Goal: Information Seeking & Learning: Learn about a topic

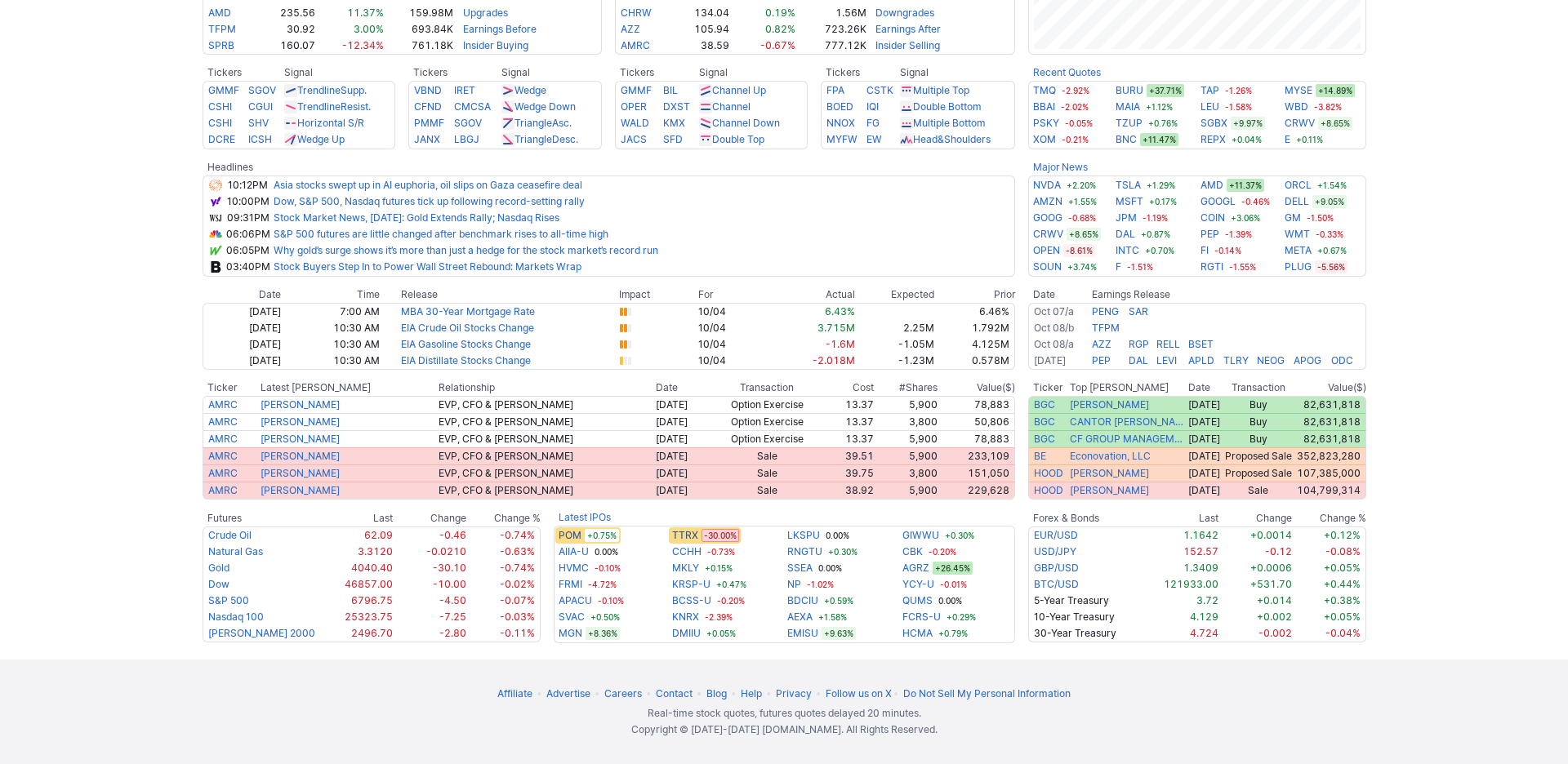
scroll to position [769, 0]
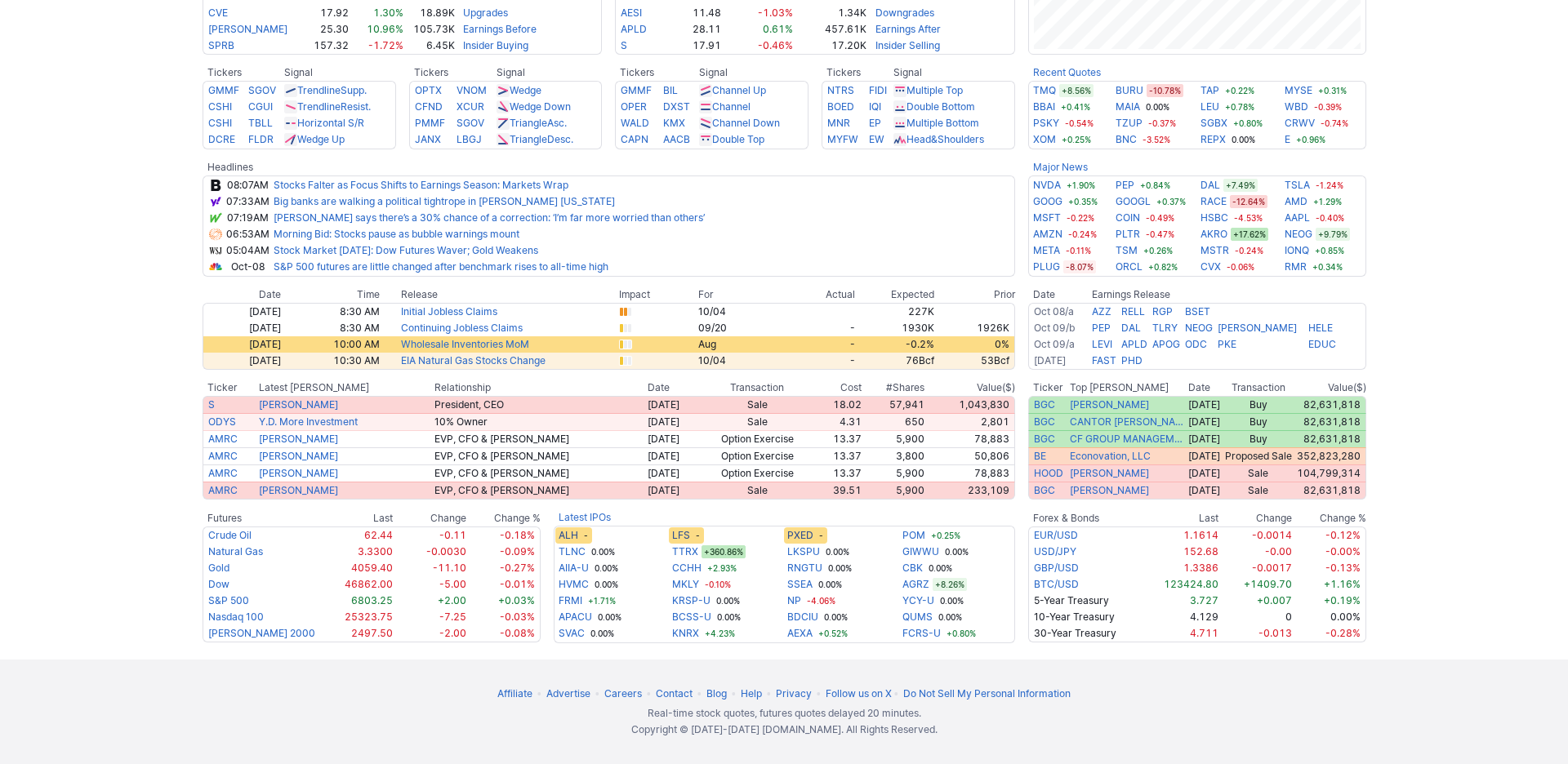
scroll to position [732, 0]
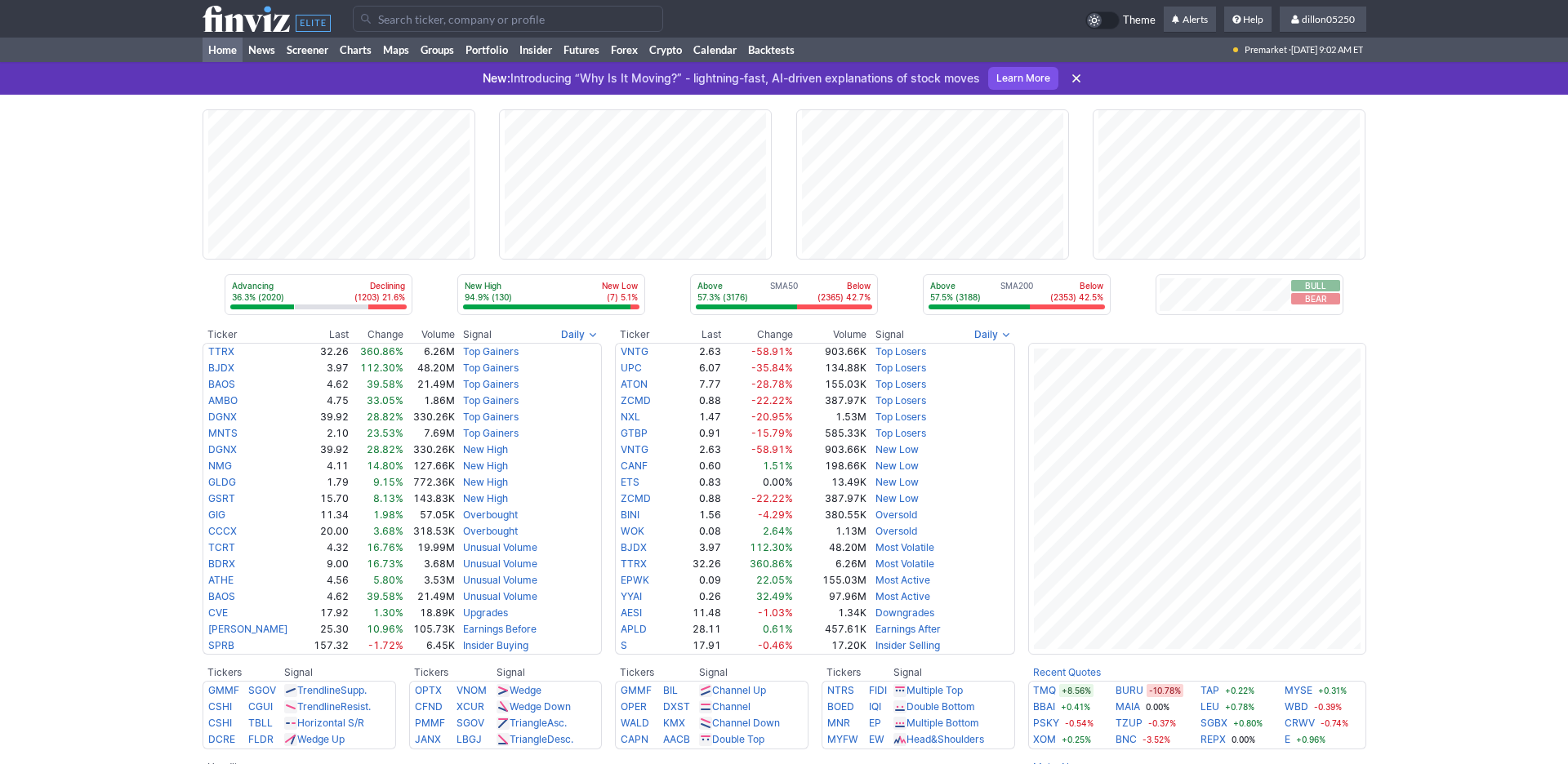
click at [388, 26] on input "Search" at bounding box center [507, 18] width 310 height 26
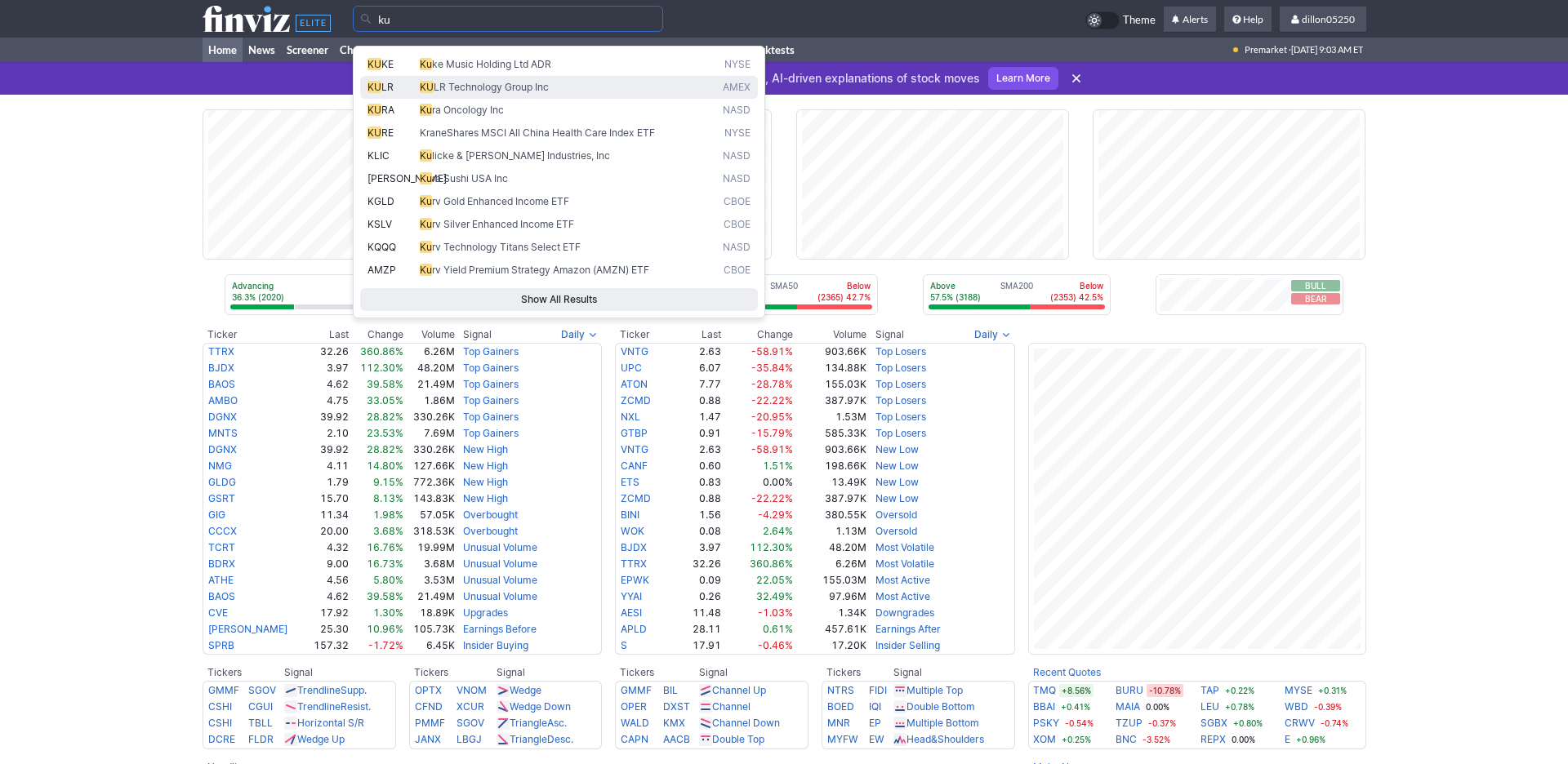
click at [374, 93] on span "KU" at bounding box center [374, 86] width 14 height 12
type input "KULR"
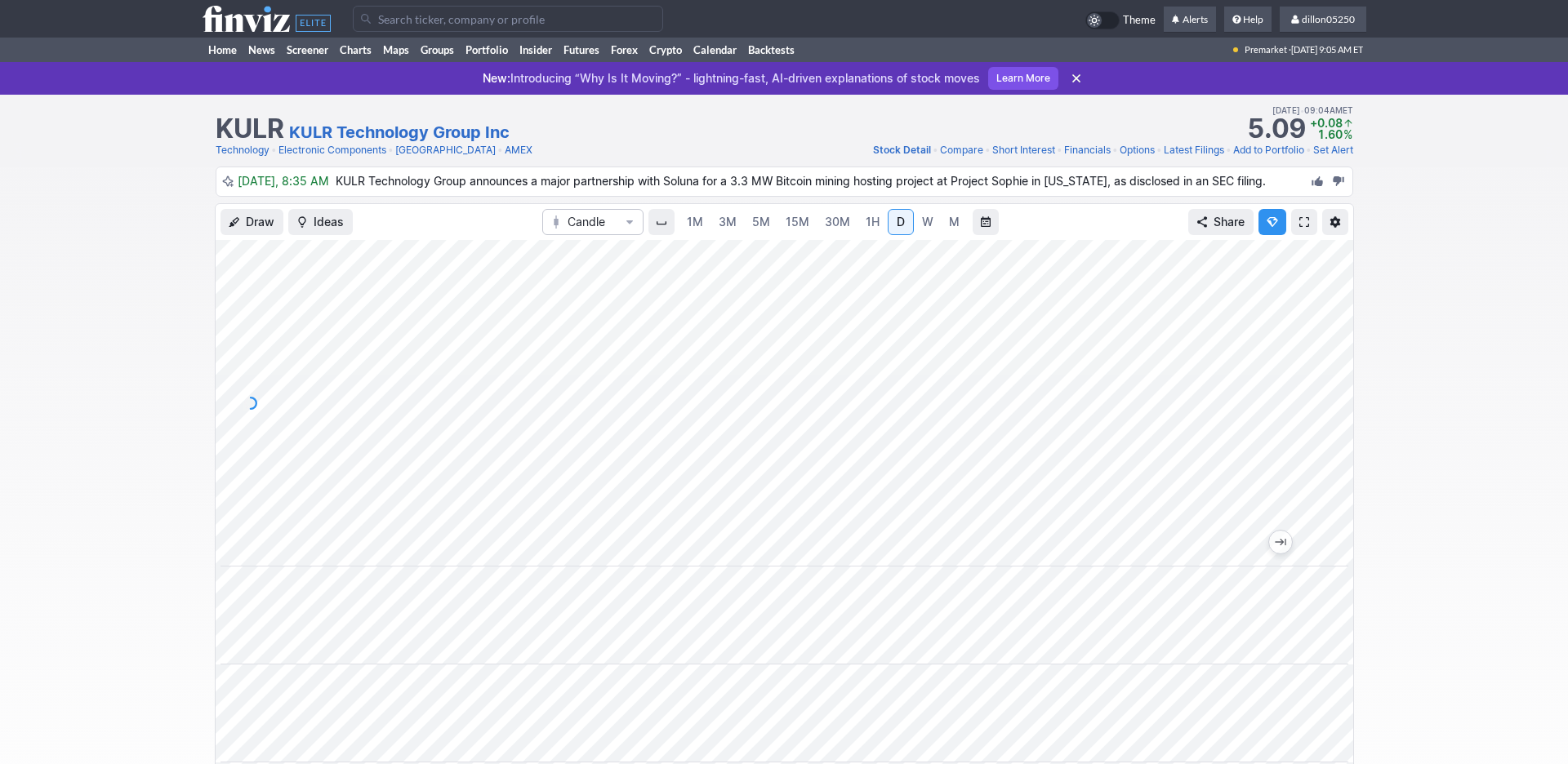
click at [1299, 229] on span at bounding box center [1304, 222] width 10 height 13
click at [224, 62] on link "Home" at bounding box center [222, 49] width 40 height 24
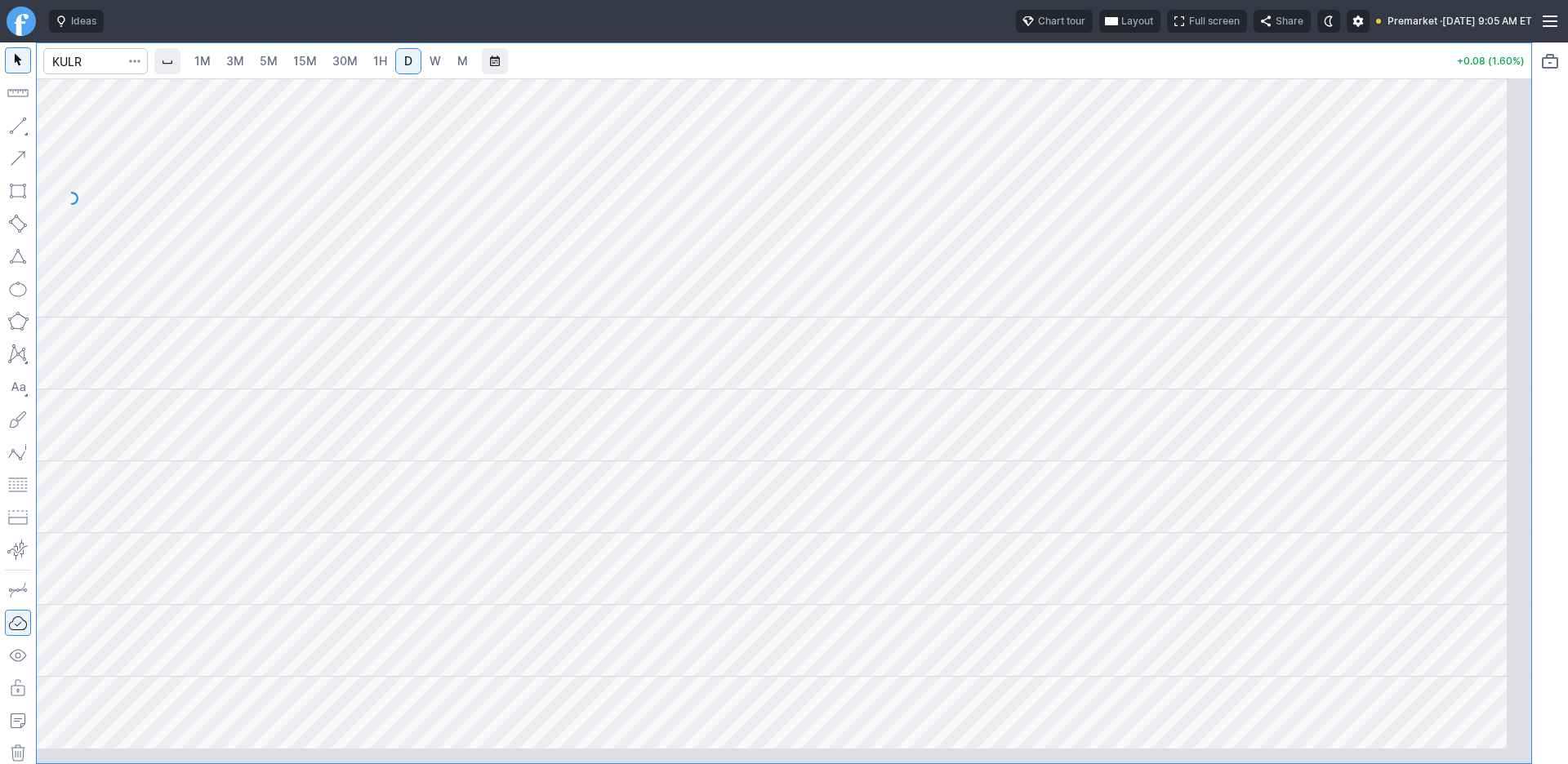
click at [1121, 26] on span "Layout" at bounding box center [1137, 22] width 32 height 17
click at [962, 68] on button "Layout" at bounding box center [949, 63] width 22 height 22
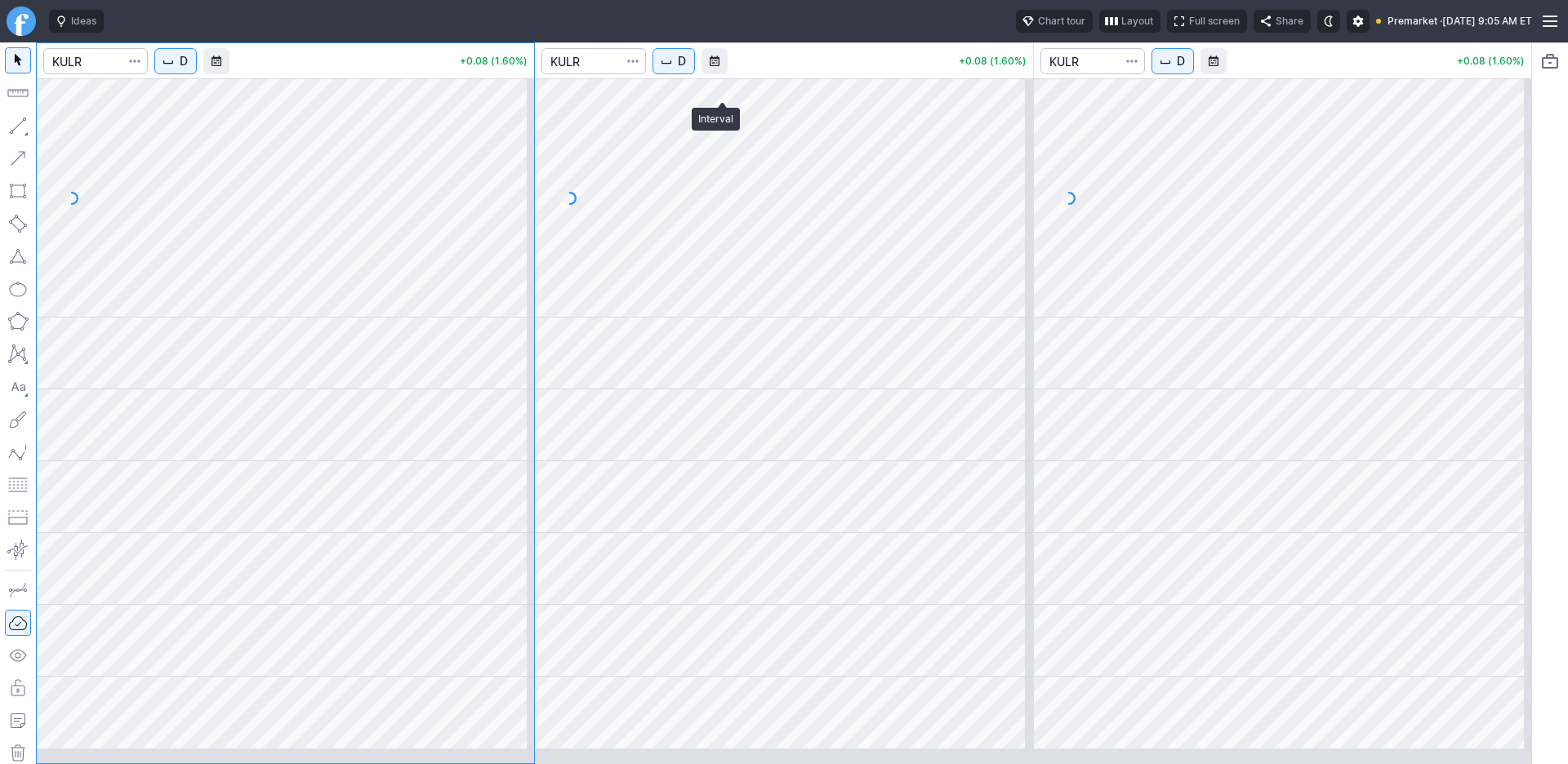
click at [686, 69] on span "D" at bounding box center [682, 62] width 8 height 17
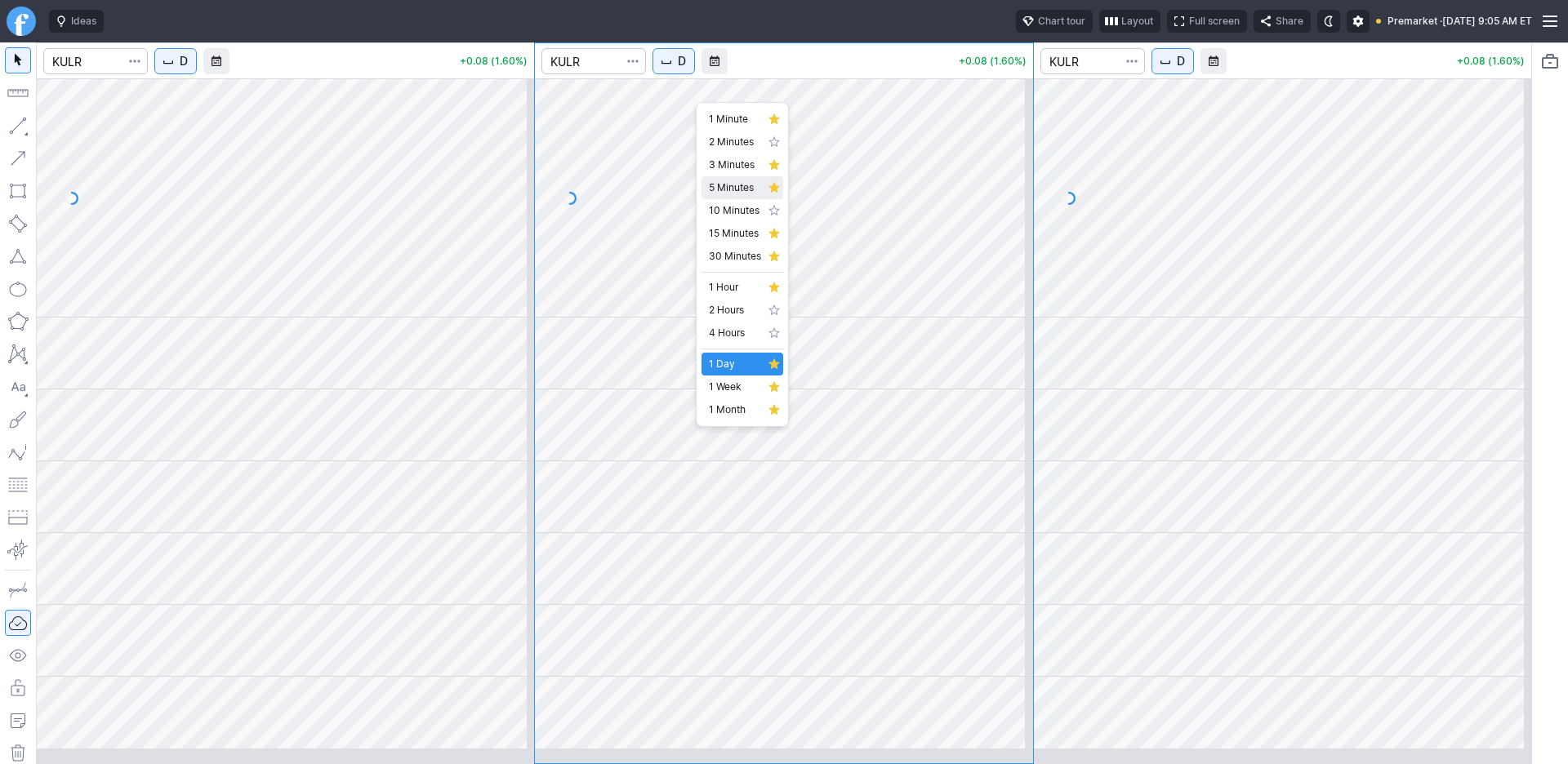
click at [734, 196] on span "5 Minutes" at bounding box center [735, 188] width 52 height 17
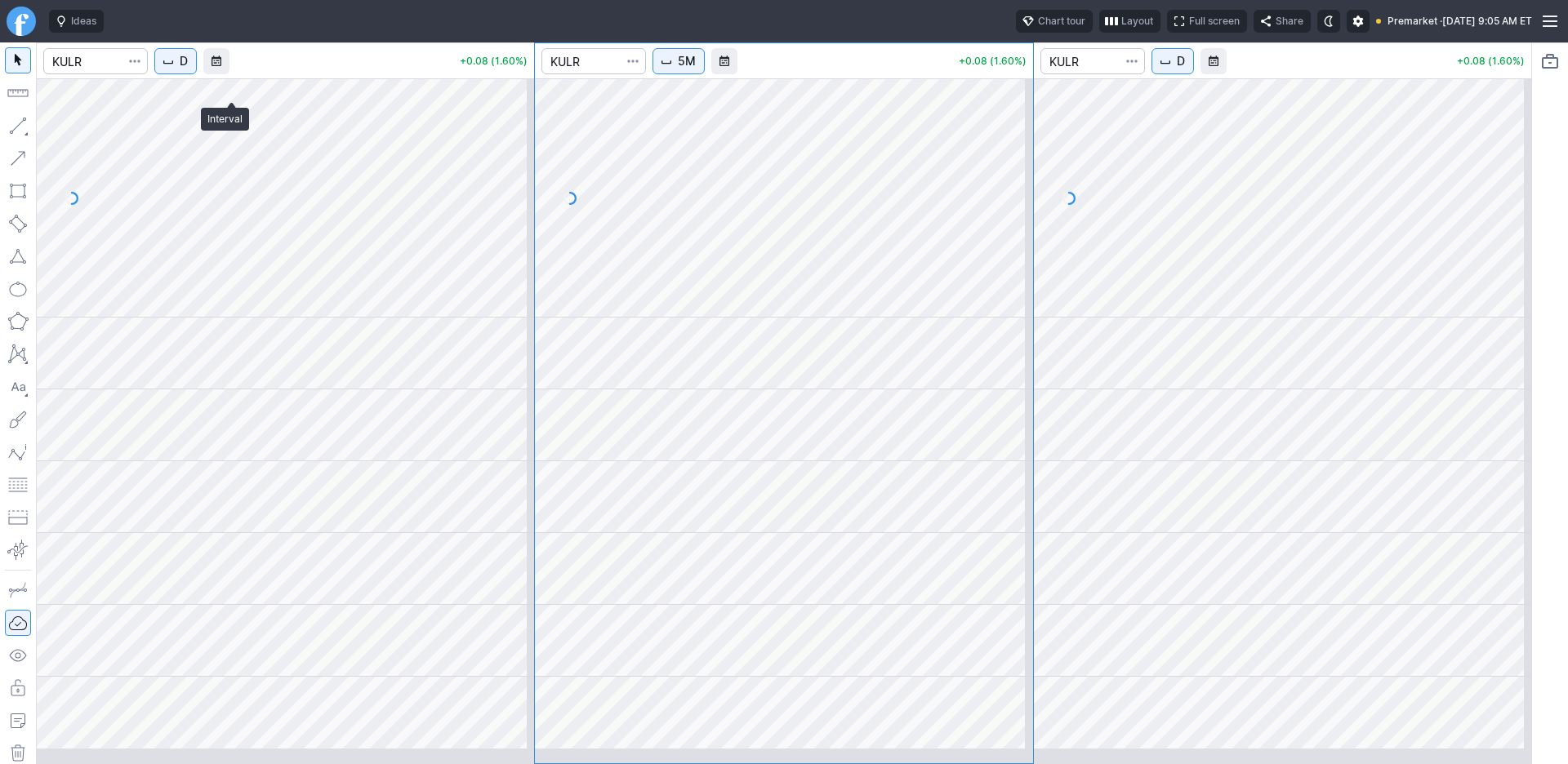
click at [188, 69] on span "D" at bounding box center [184, 62] width 8 height 17
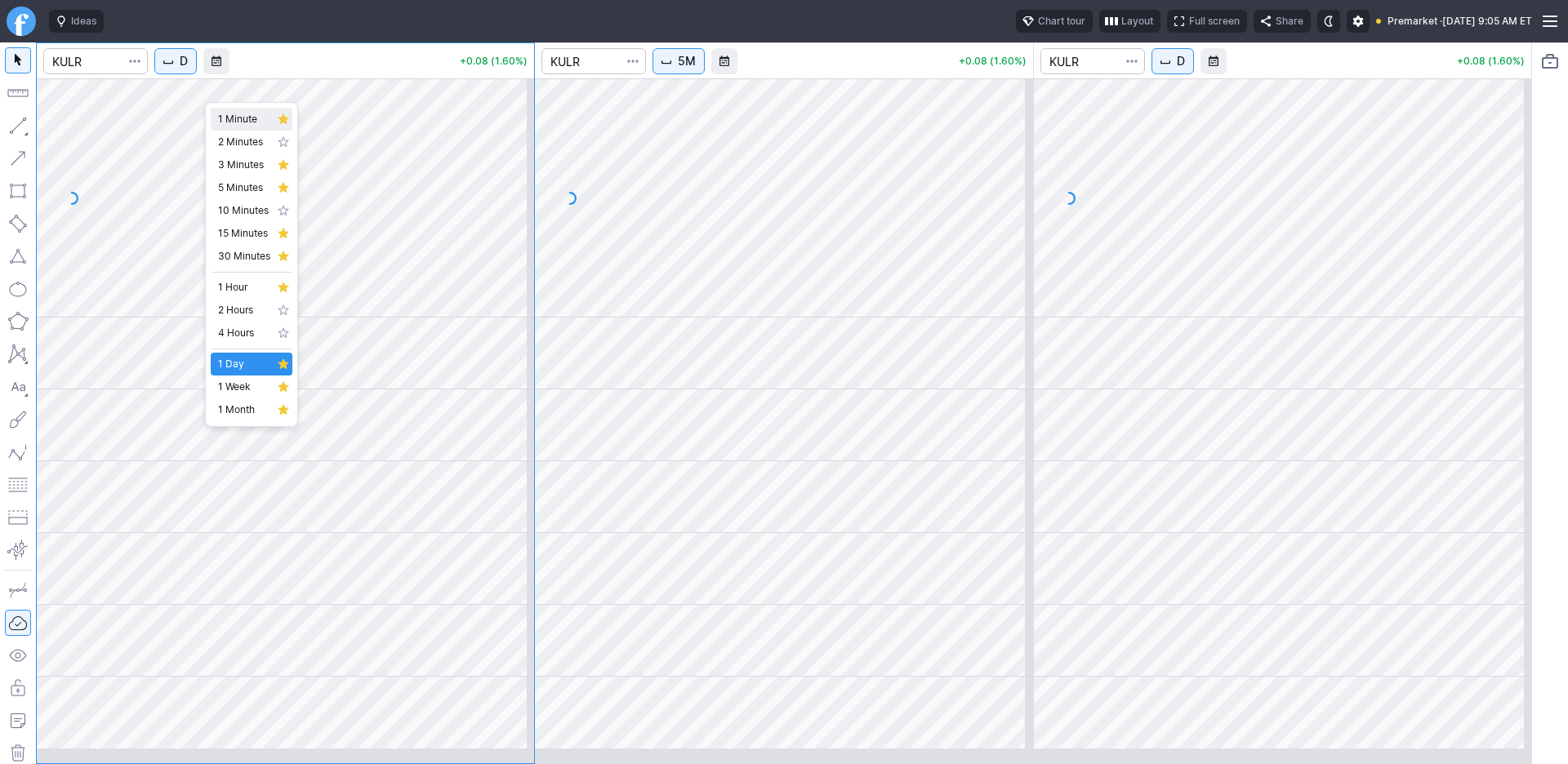
click at [249, 127] on span "1 Minute" at bounding box center [244, 120] width 52 height 17
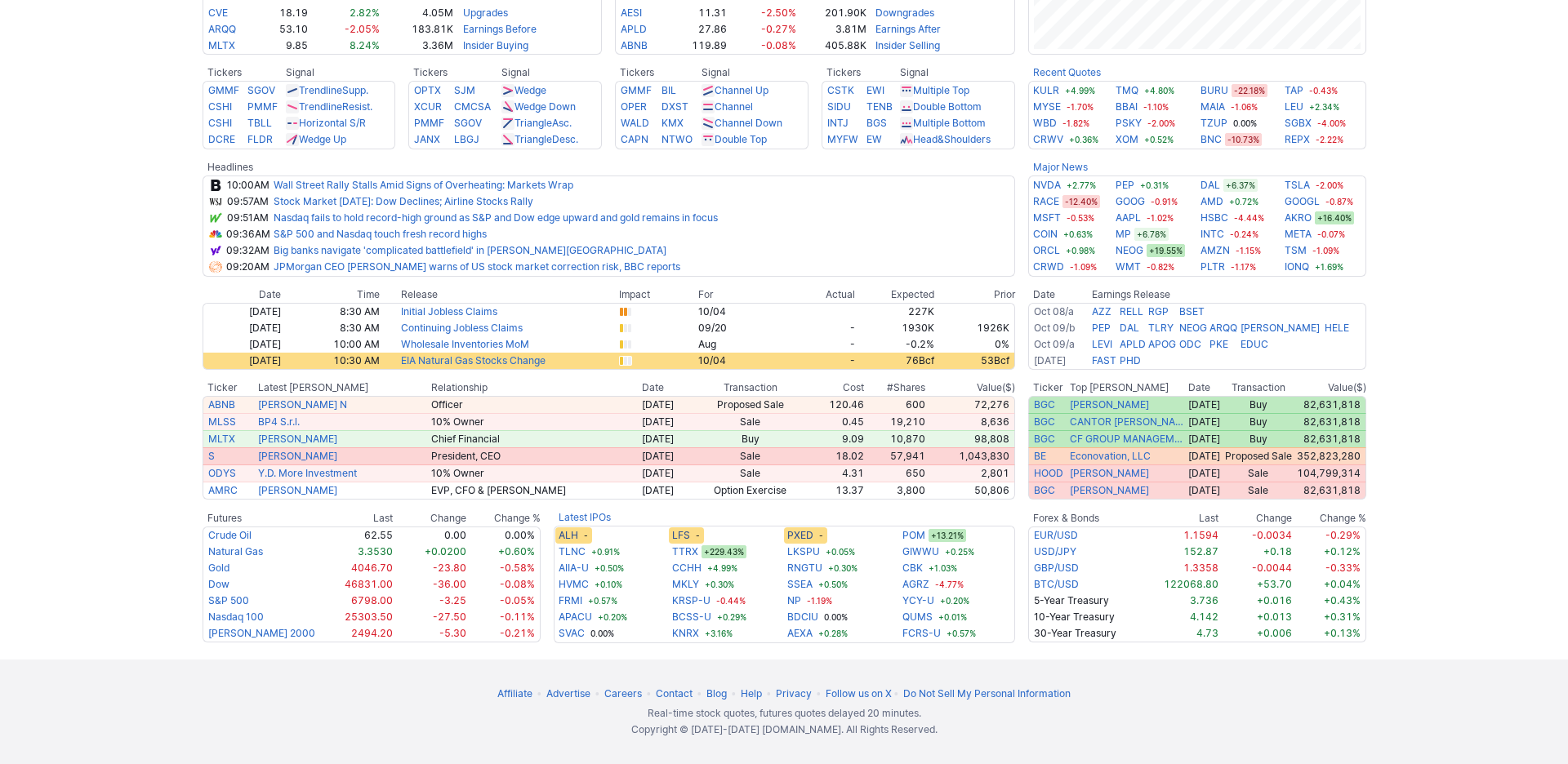
scroll to position [696, 0]
